Goal: Book appointment/travel/reservation

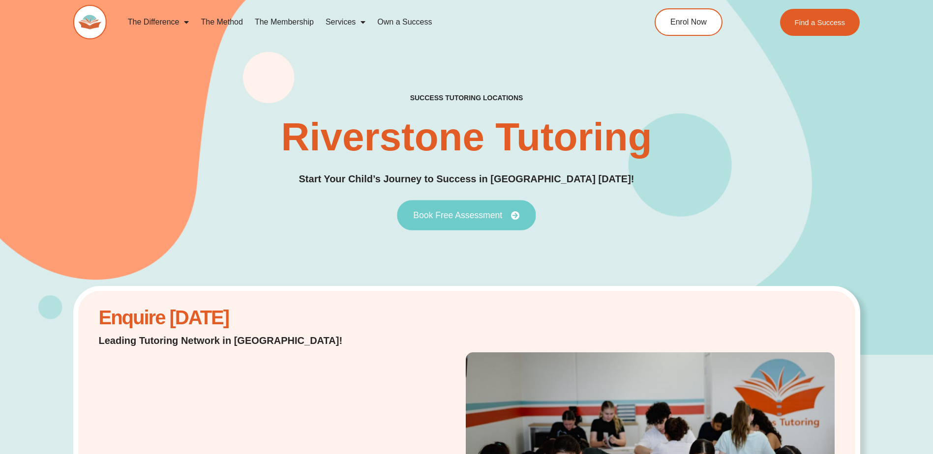
click at [463, 209] on link "Book Free Assessment" at bounding box center [466, 215] width 139 height 30
click at [462, 212] on span "Book Free Assessment" at bounding box center [457, 215] width 89 height 9
click at [515, 215] on icon at bounding box center [515, 215] width 9 height 9
click at [616, 235] on div "success tutoring locations Riverstone Tutoring Start Your Child’s Journey to Su…" at bounding box center [466, 161] width 787 height 387
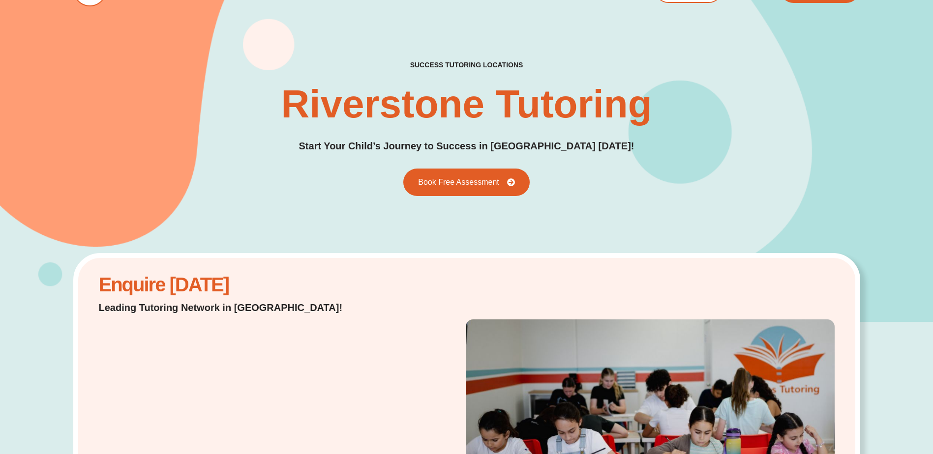
scroll to position [49, 0]
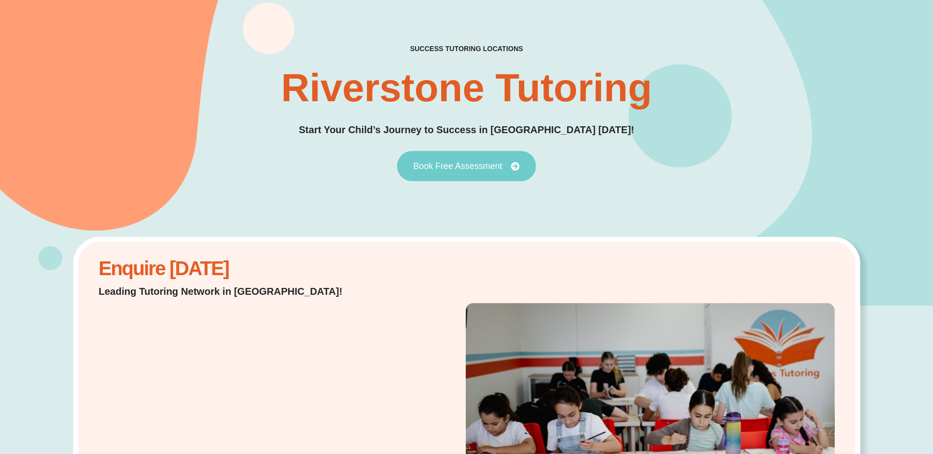
click at [499, 163] on span "Book Free Assessment" at bounding box center [457, 166] width 89 height 9
click at [526, 166] on link "Book Free Assessment" at bounding box center [466, 166] width 139 height 30
click at [460, 175] on link "Book Free Assessment" at bounding box center [466, 166] width 139 height 30
click at [452, 156] on link "Book Free Assessment" at bounding box center [466, 166] width 139 height 30
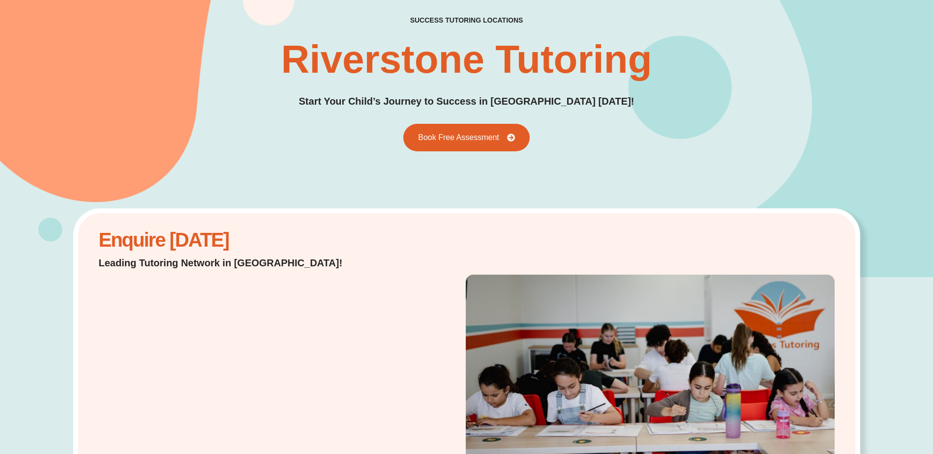
scroll to position [0, 0]
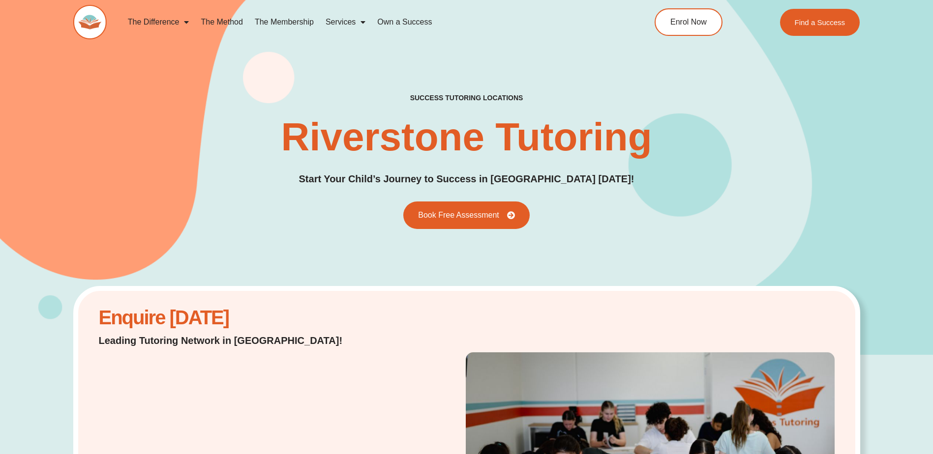
click at [439, 201] on div "success tutoring locations Riverstone Tutoring Start Your Child’s Journey to Su…" at bounding box center [466, 160] width 787 height 135
click at [444, 210] on link "Book Free Assessment" at bounding box center [466, 215] width 139 height 30
click at [415, 219] on span "Book Free Assessment" at bounding box center [457, 215] width 89 height 9
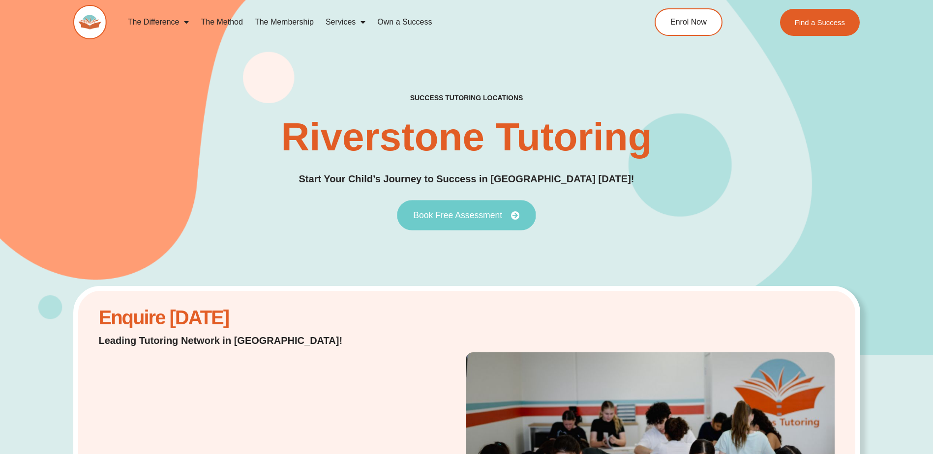
click at [415, 219] on span "Book Free Assessment" at bounding box center [457, 215] width 89 height 9
click at [450, 222] on link "Book Free Assessment" at bounding box center [466, 215] width 139 height 30
click at [476, 212] on span "Book Free Assessment" at bounding box center [457, 215] width 89 height 9
click at [548, 214] on div "success tutoring locations Riverstone Tutoring Start Your Child’s Journey to Su…" at bounding box center [466, 160] width 787 height 135
click at [520, 221] on link "Book Free Assessment" at bounding box center [466, 215] width 139 height 30
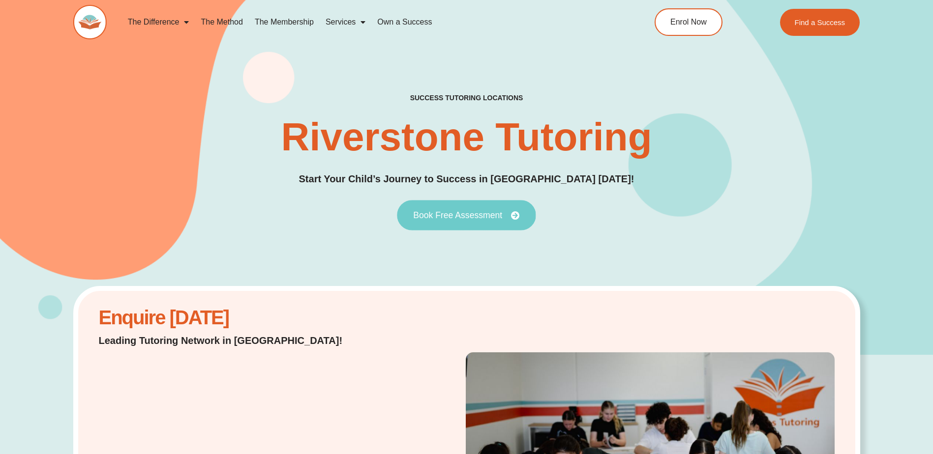
click at [514, 214] on icon at bounding box center [515, 215] width 9 height 9
click at [228, 23] on link "The Method" at bounding box center [222, 22] width 54 height 23
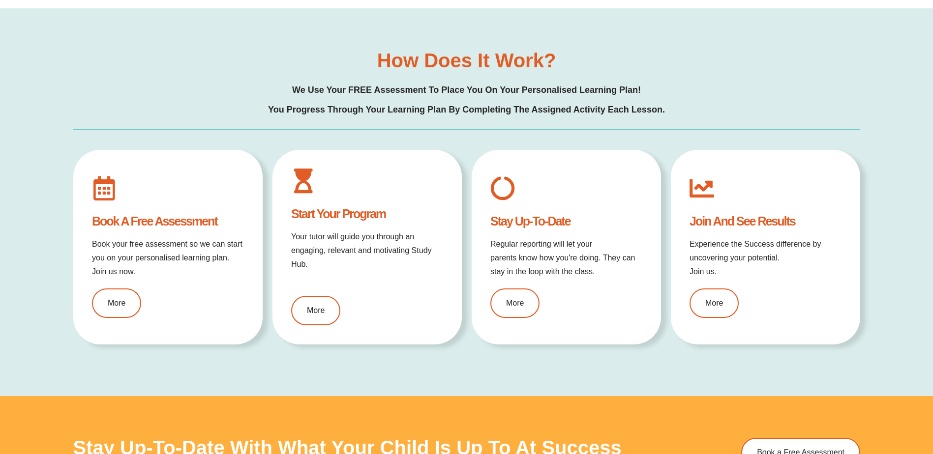
scroll to position [1180, 0]
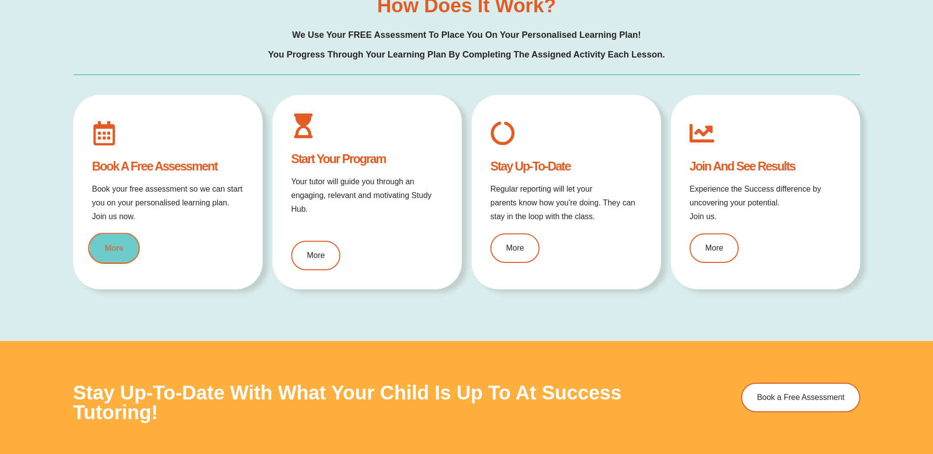
click at [118, 252] on link "More" at bounding box center [114, 248] width 52 height 31
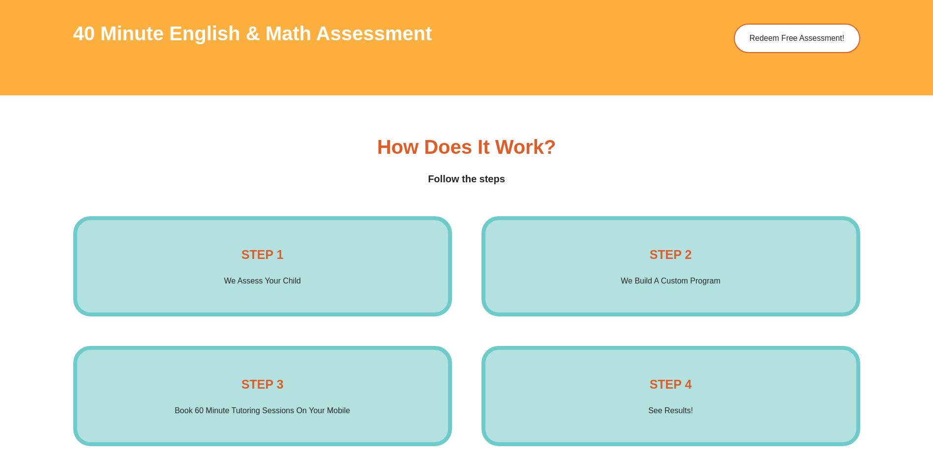
scroll to position [1574, 0]
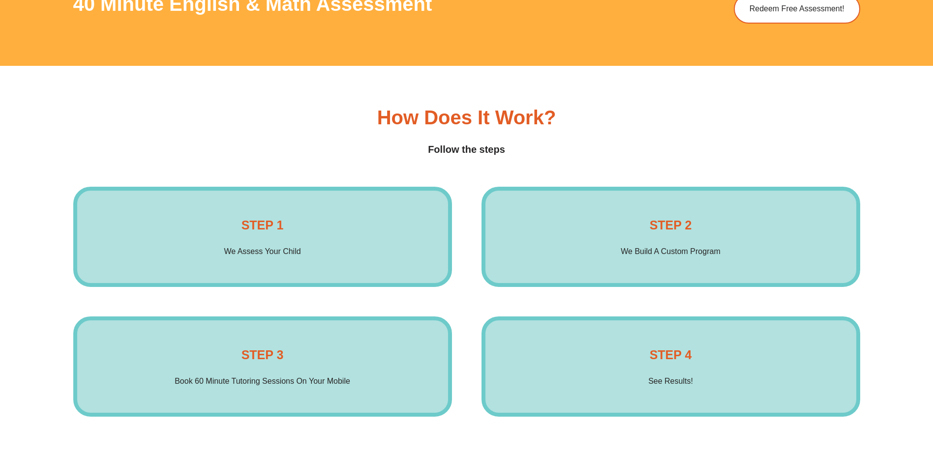
click at [286, 252] on p "We Assess Your Child" at bounding box center [262, 252] width 77 height 14
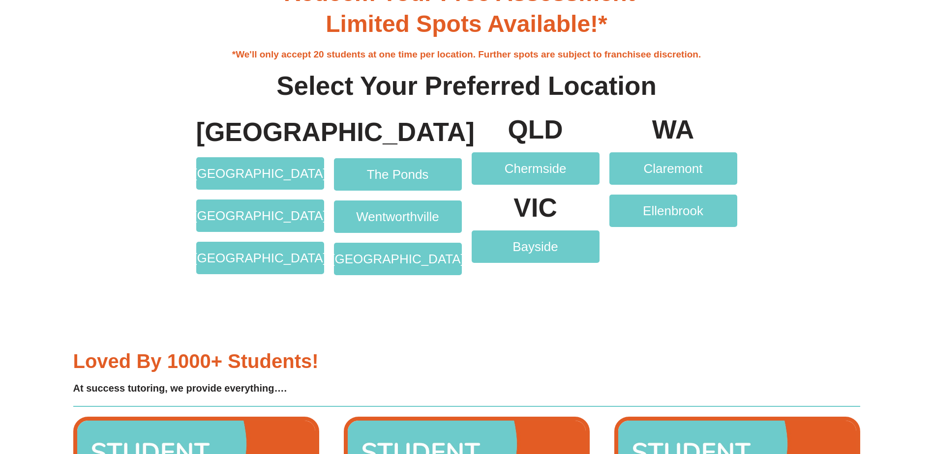
scroll to position [2066, 0]
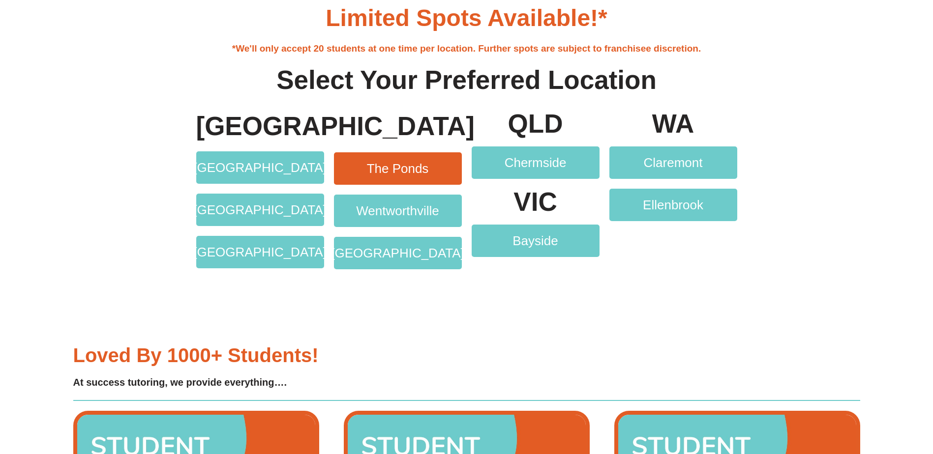
click at [396, 169] on span "The Ponds" at bounding box center [398, 168] width 62 height 13
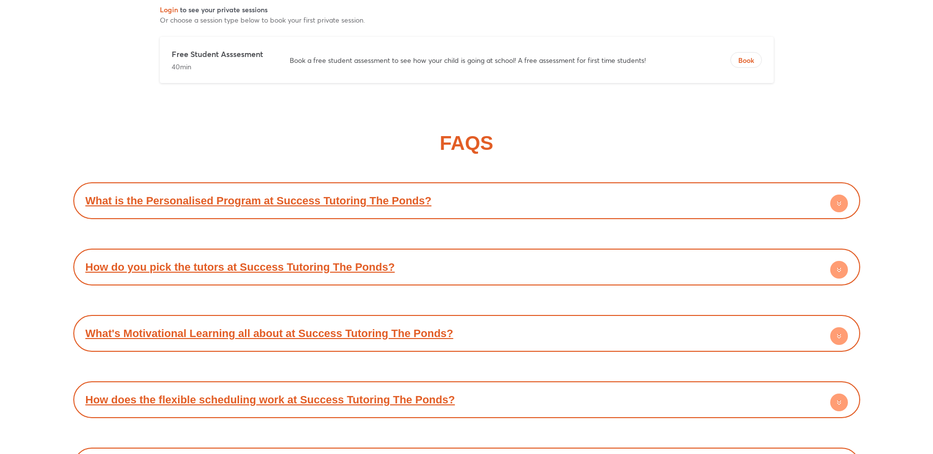
scroll to position [5082, 0]
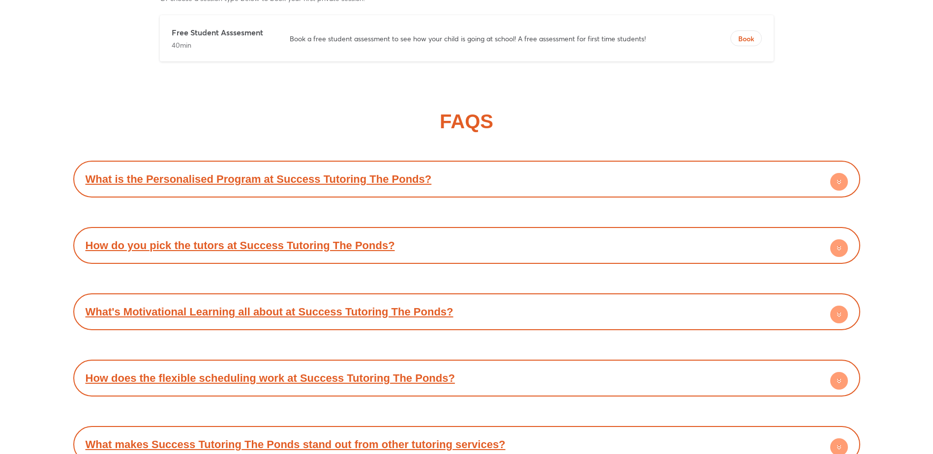
click at [260, 252] on link "How do you pick the tutors at Success Tutoring The Ponds?" at bounding box center [240, 246] width 309 height 12
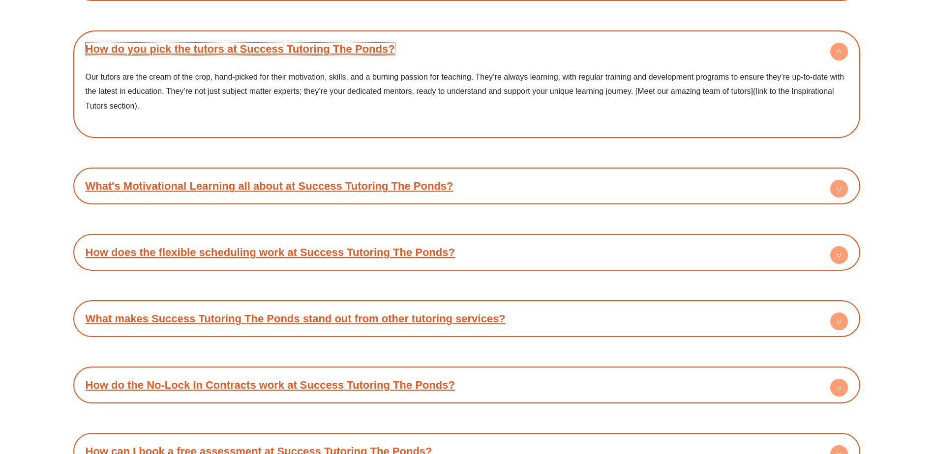
scroll to position [5328, 0]
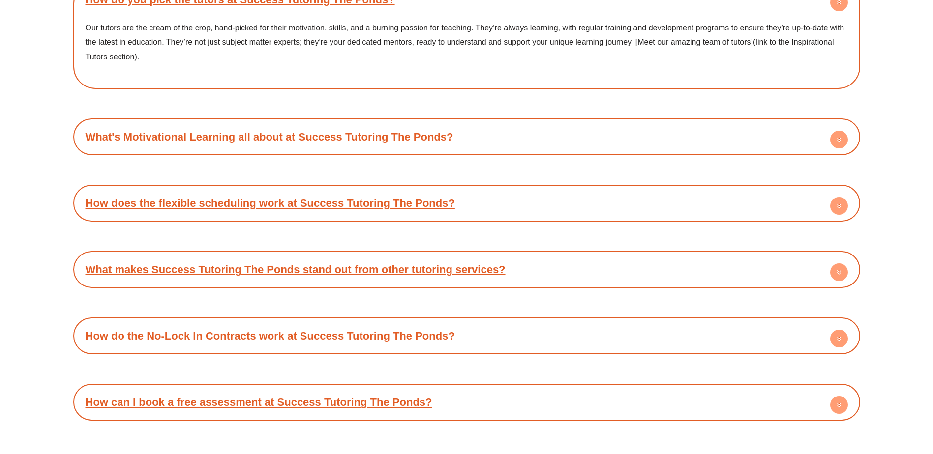
click at [354, 210] on link "How does the flexible scheduling work at Success Tutoring The Ponds?" at bounding box center [270, 203] width 369 height 12
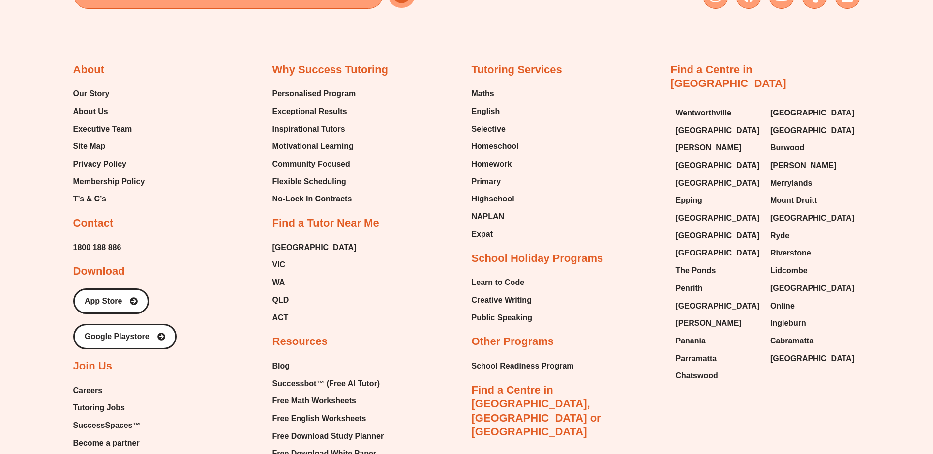
scroll to position [6016, 0]
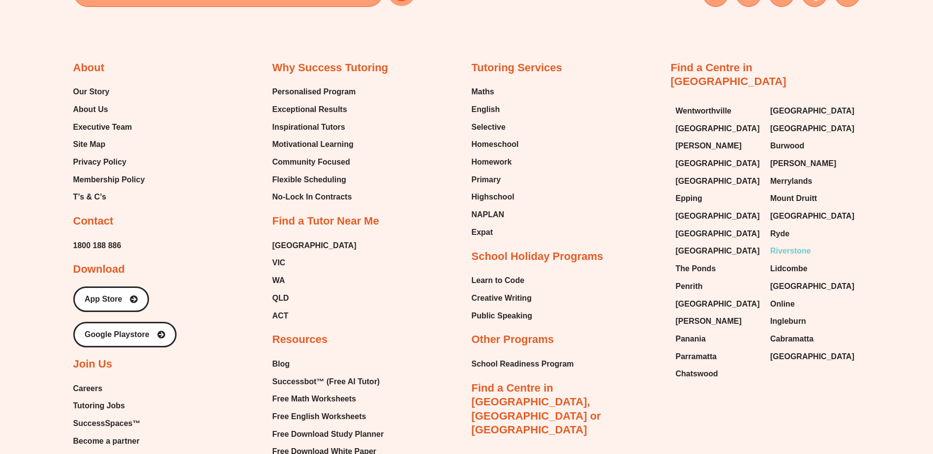
click at [791, 256] on span "Riverstone" at bounding box center [790, 251] width 41 height 15
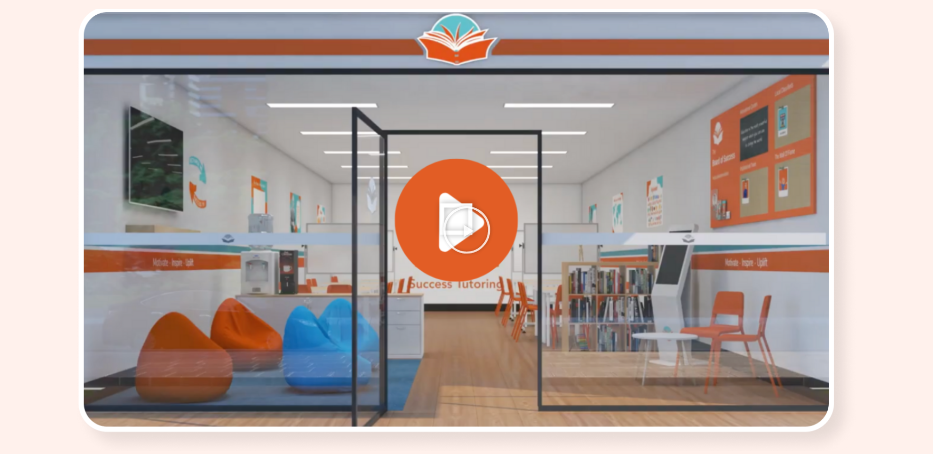
scroll to position [1328, 0]
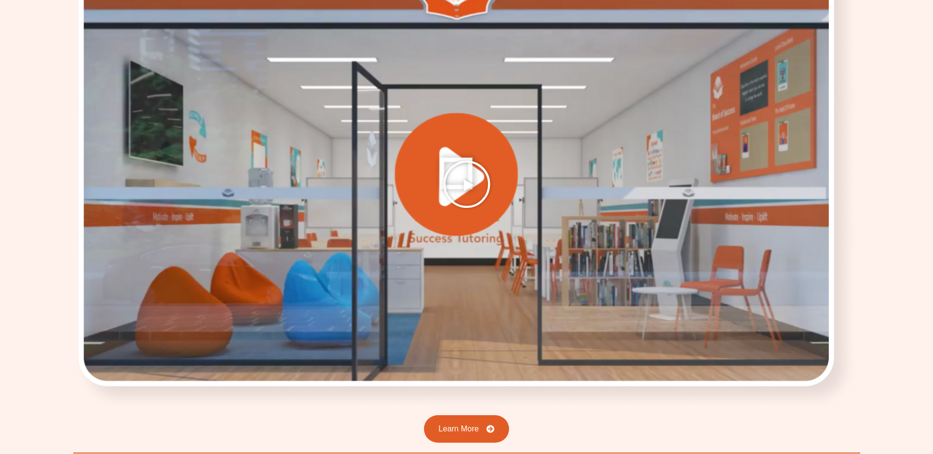
click at [460, 179] on icon "Play Video" at bounding box center [466, 184] width 49 height 49
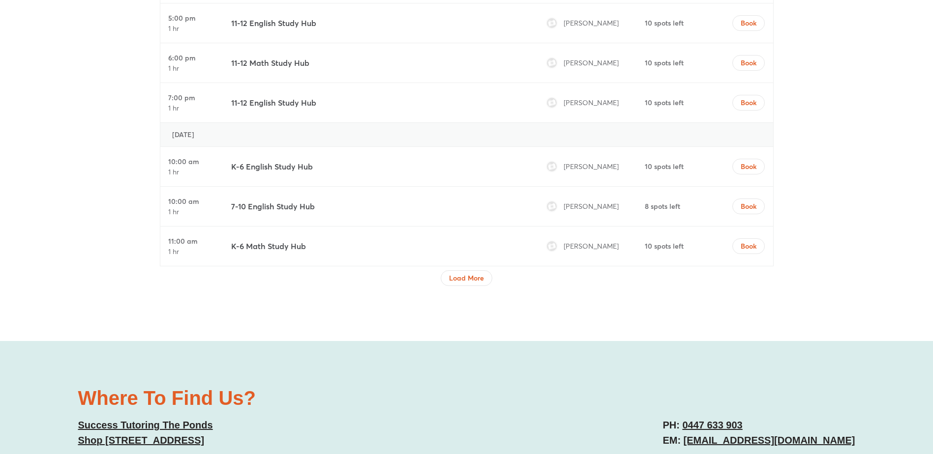
scroll to position [3492, 0]
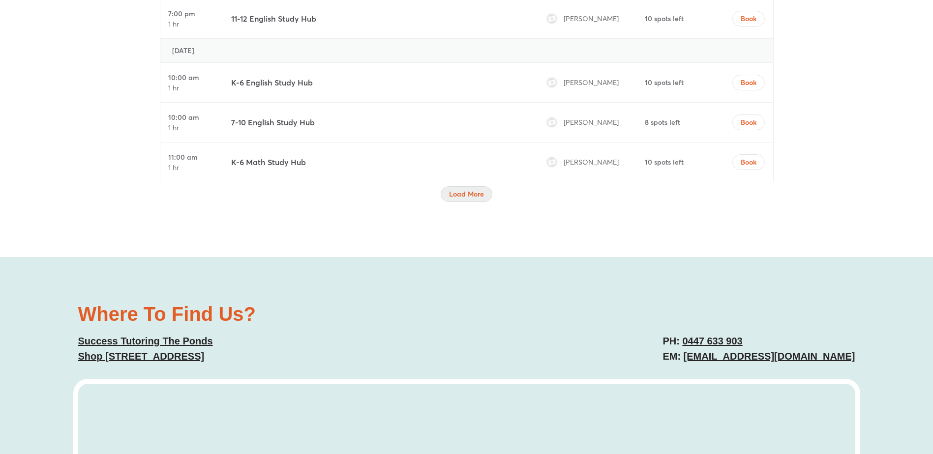
click at [473, 194] on span "Load More" at bounding box center [466, 194] width 35 height 10
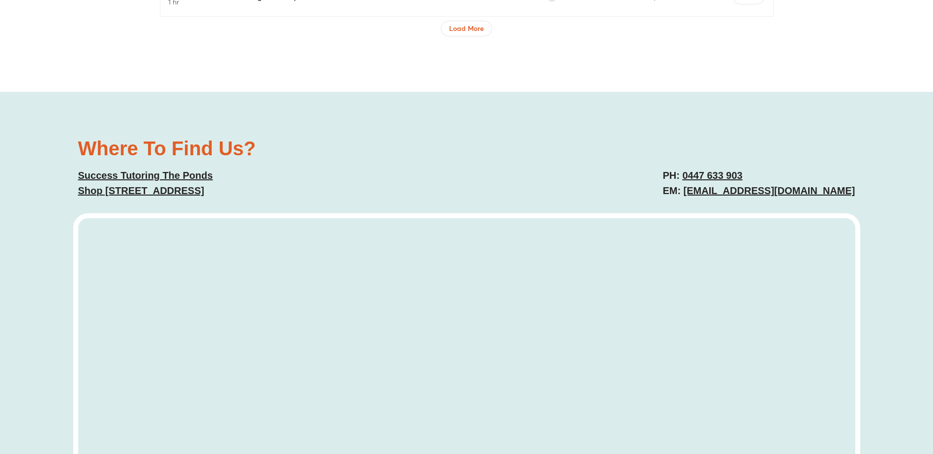
scroll to position [4525, 0]
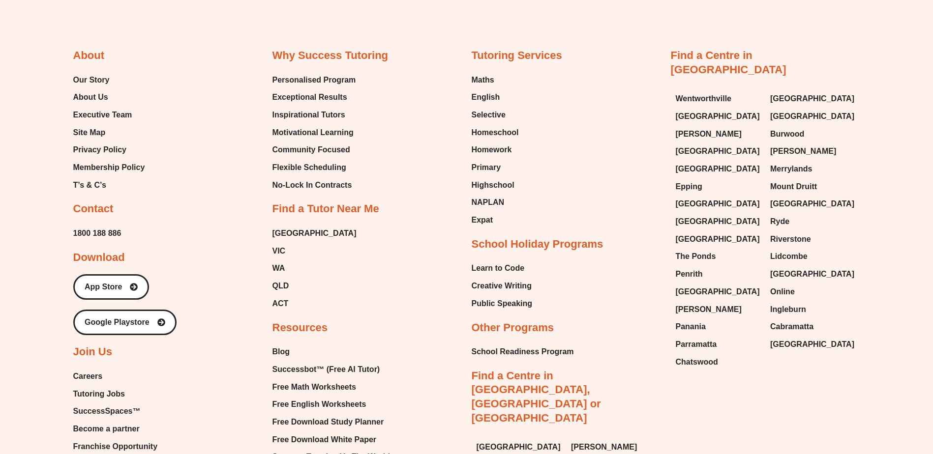
scroll to position [5918, 0]
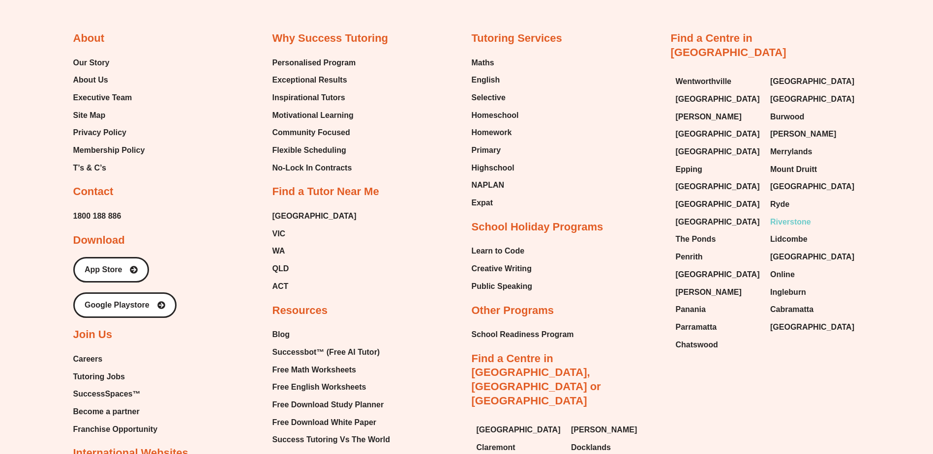
click at [792, 226] on span "Riverstone" at bounding box center [790, 222] width 41 height 15
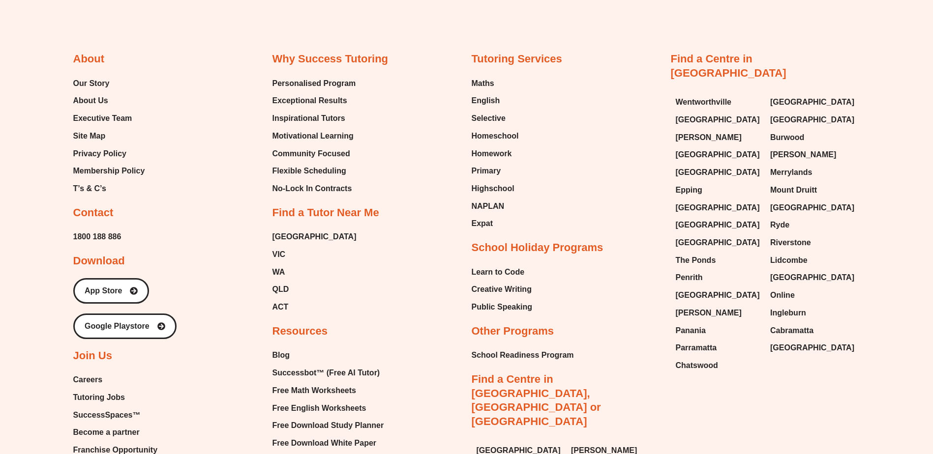
scroll to position [5311, 0]
click at [701, 253] on span "The Ponds" at bounding box center [696, 260] width 40 height 15
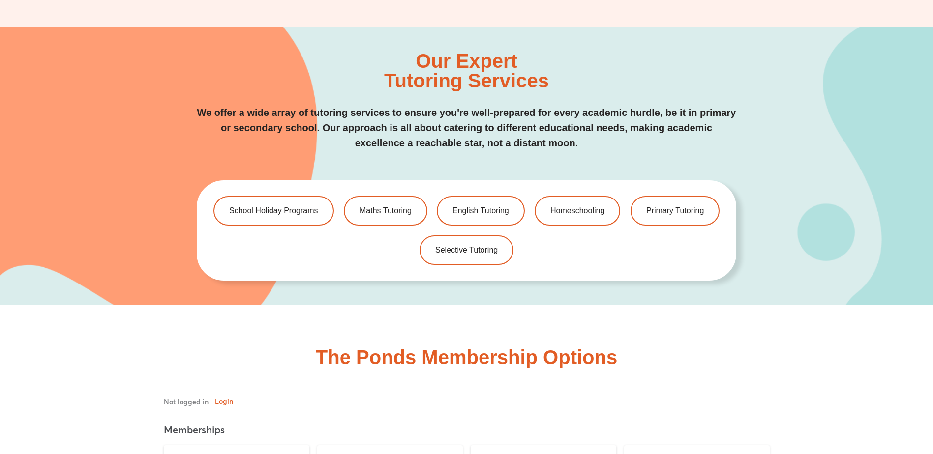
scroll to position [2262, 0]
